Goal: Check status: Check status

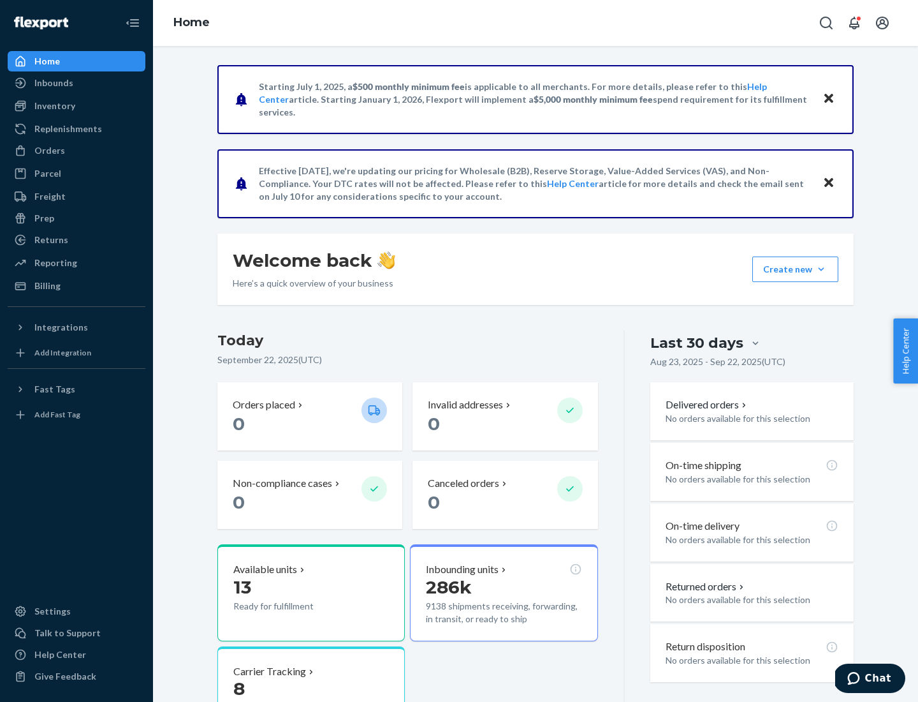
click at [821, 269] on button "Create new Create new inbound Create new order Create new product" at bounding box center [796, 269] width 86 height 26
click at [53, 83] on div "Inbounds" at bounding box center [53, 83] width 39 height 13
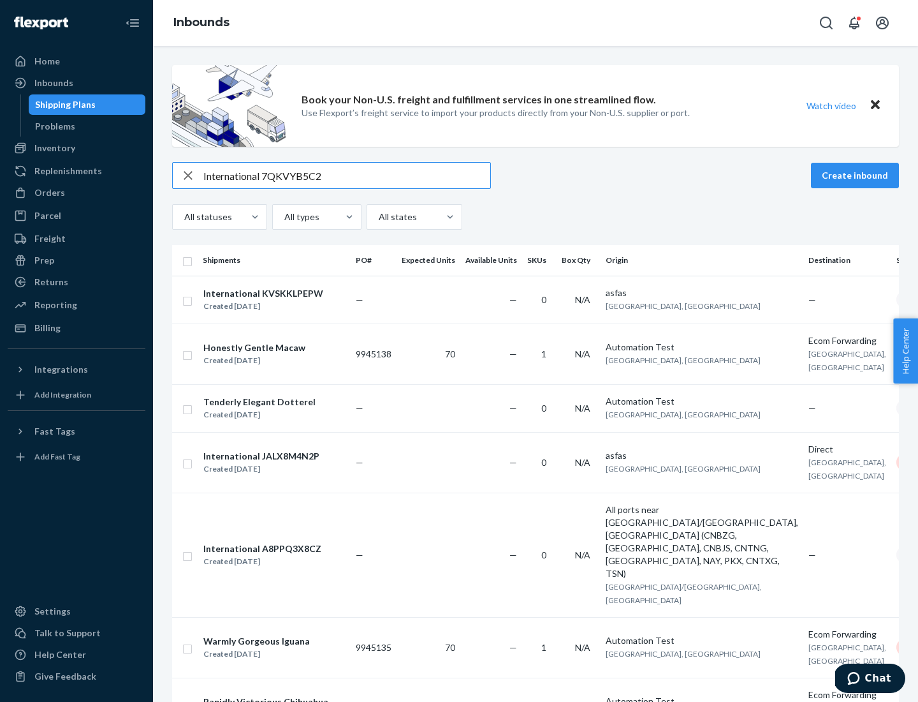
type input "International 7QKVYB5C29"
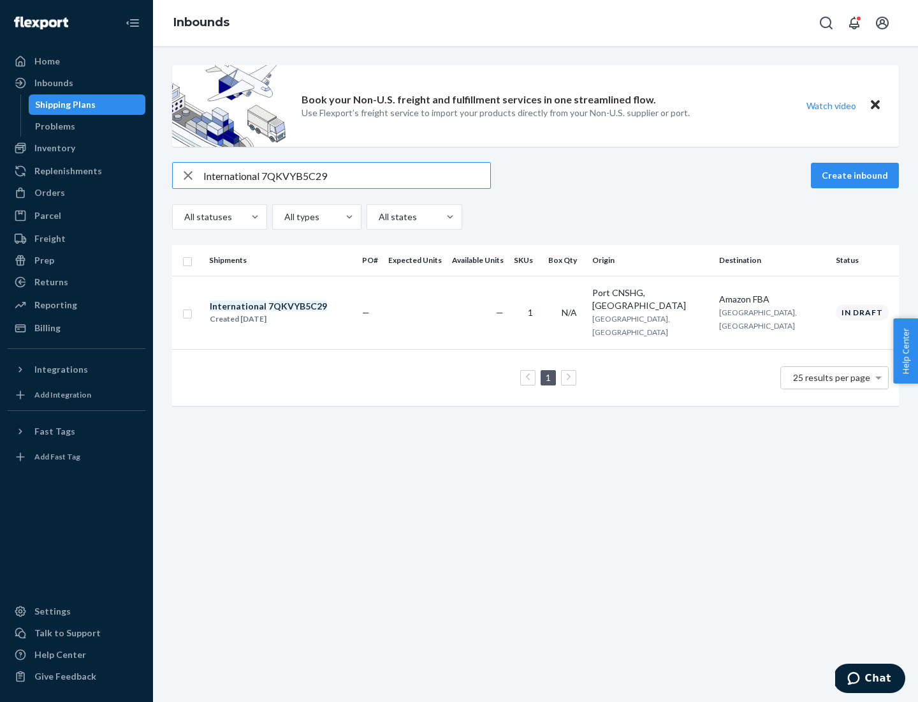
click at [290, 313] on div "Created [DATE]" at bounding box center [268, 319] width 117 height 13
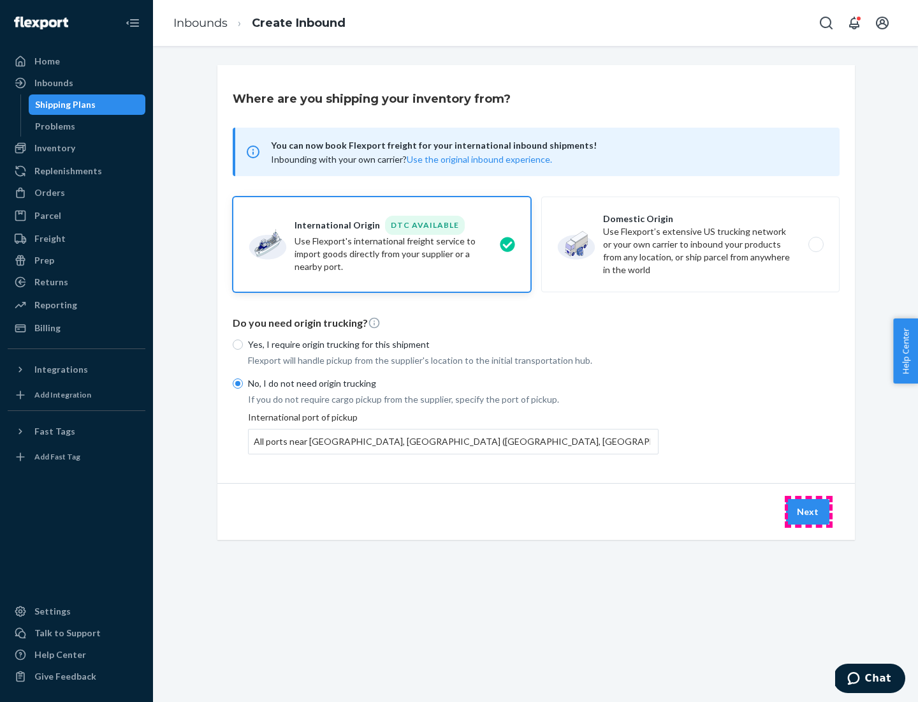
click at [809, 511] on button "Next" at bounding box center [807, 512] width 43 height 26
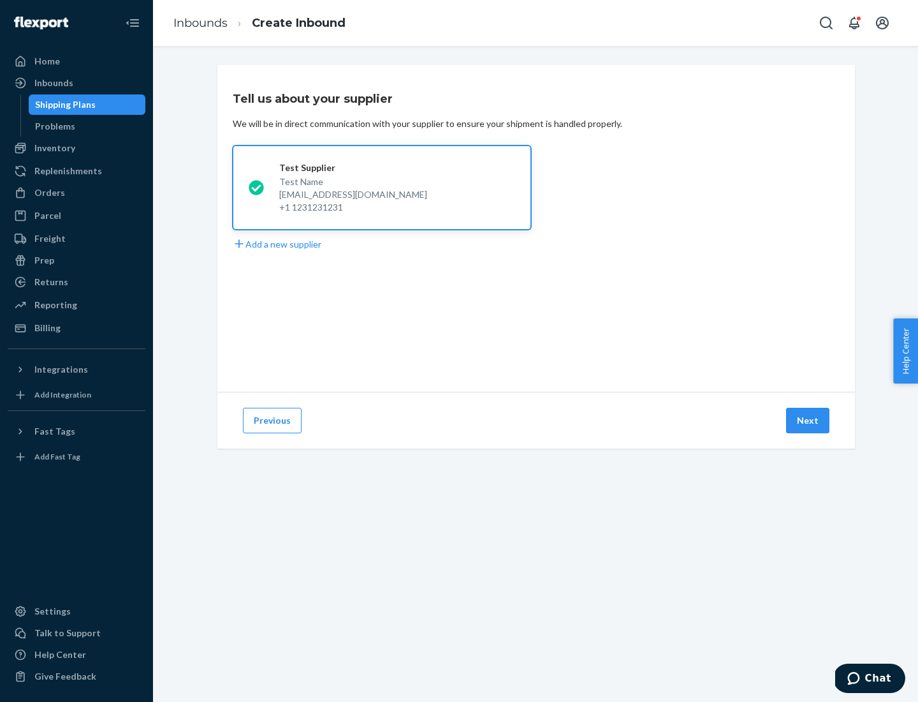
click at [809, 420] on button "Next" at bounding box center [807, 421] width 43 height 26
